Goal: Information Seeking & Learning: Learn about a topic

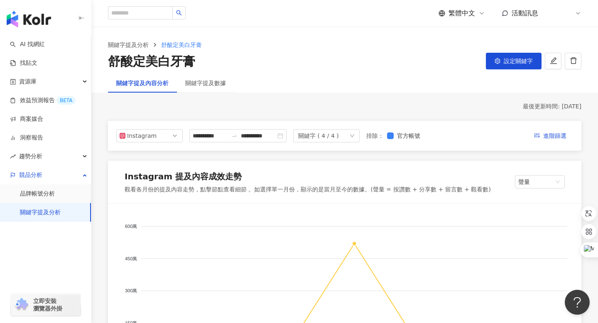
click at [345, 140] on div "關鍵字 ( 4 / 4 )" at bounding box center [326, 135] width 66 height 13
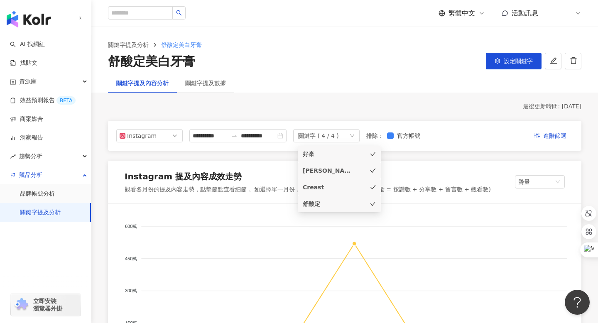
click at [314, 153] on div "好來" at bounding box center [328, 154] width 50 height 9
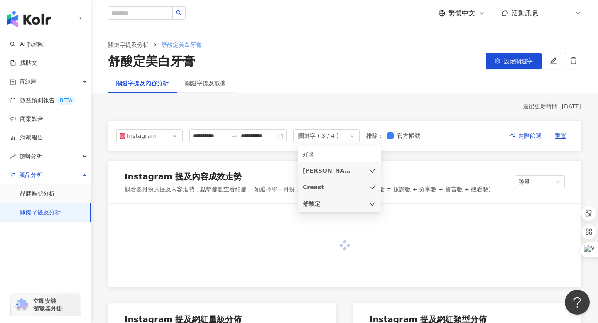
click at [313, 171] on div "[PERSON_NAME]" at bounding box center [328, 170] width 50 height 9
click at [312, 189] on div "Creast" at bounding box center [328, 187] width 50 height 9
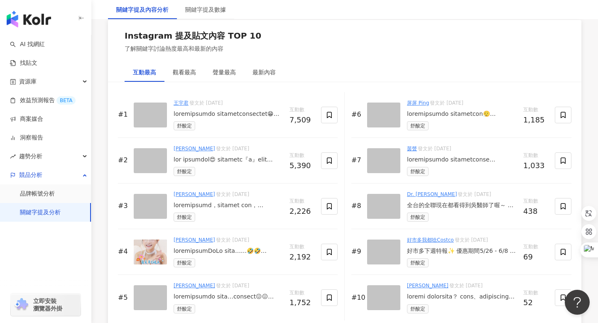
scroll to position [1266, 0]
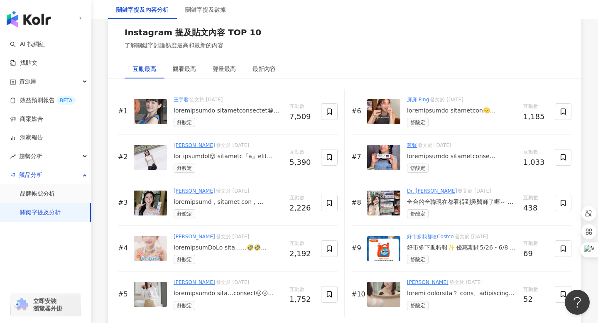
click at [190, 111] on div at bounding box center [228, 111] width 109 height 8
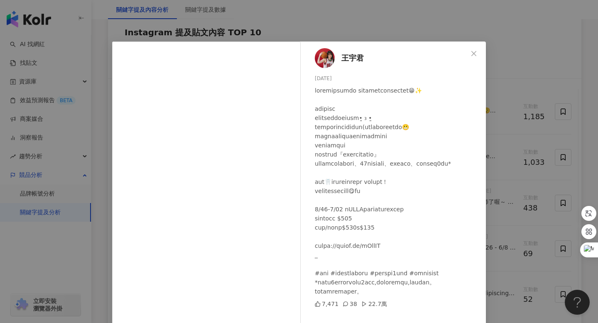
scroll to position [6, 0]
click at [475, 50] on icon "close" at bounding box center [474, 53] width 7 height 7
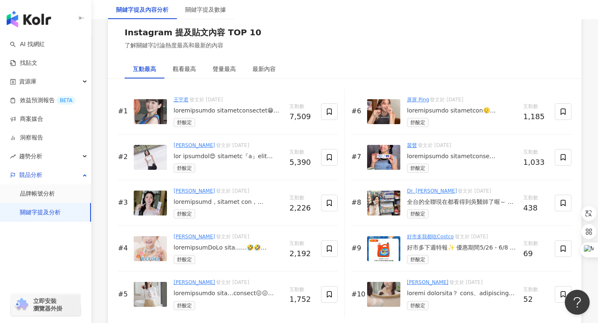
click at [219, 155] on div at bounding box center [228, 156] width 109 height 8
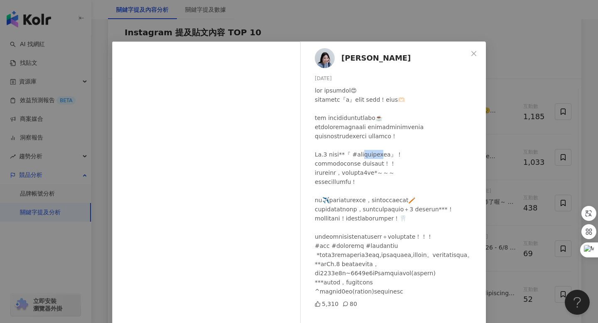
drag, startPoint x: 384, startPoint y: 165, endPoint x: 420, endPoint y: 165, distance: 36.1
click at [420, 165] on div at bounding box center [397, 191] width 165 height 210
click at [474, 54] on icon "close" at bounding box center [474, 53] width 5 height 5
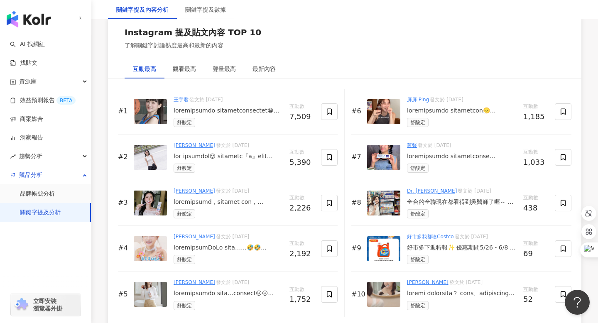
click at [377, 195] on img at bounding box center [383, 203] width 33 height 25
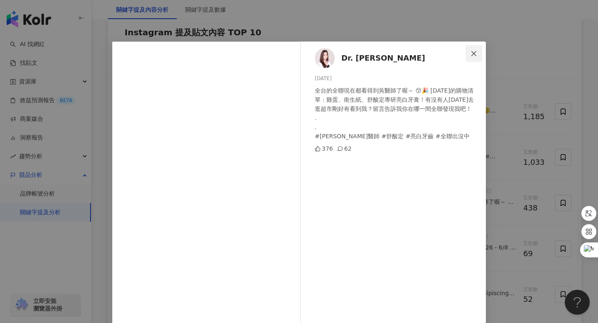
click at [475, 54] on icon "close" at bounding box center [474, 53] width 7 height 7
